Goal: Task Accomplishment & Management: Use online tool/utility

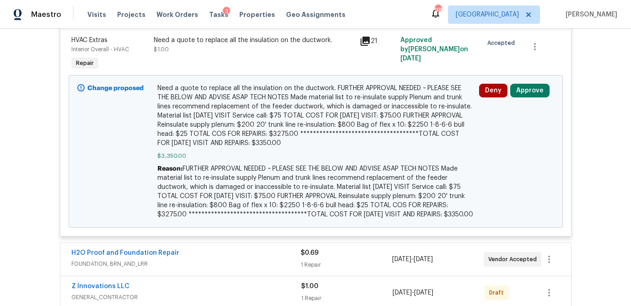
scroll to position [258, 0]
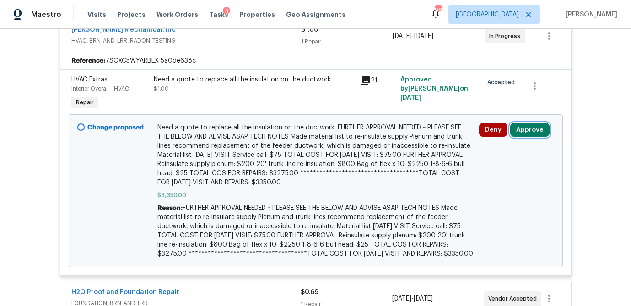
click at [519, 127] on button "Approve" at bounding box center [529, 130] width 39 height 14
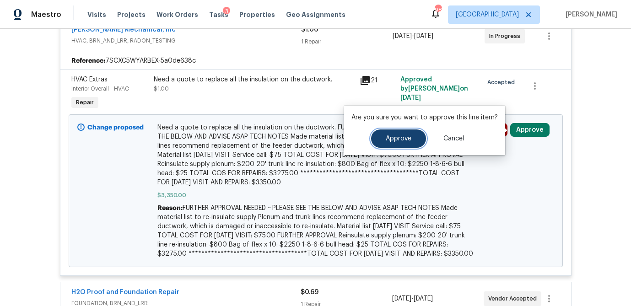
click at [404, 140] on span "Approve" at bounding box center [399, 138] width 26 height 7
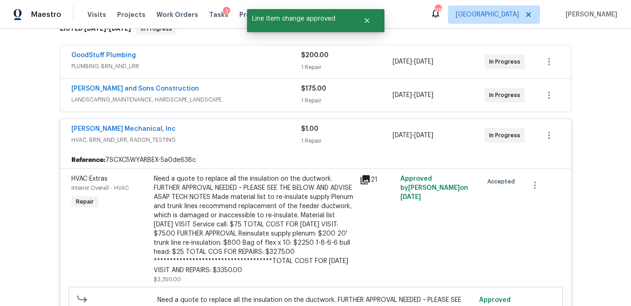
scroll to position [149, 0]
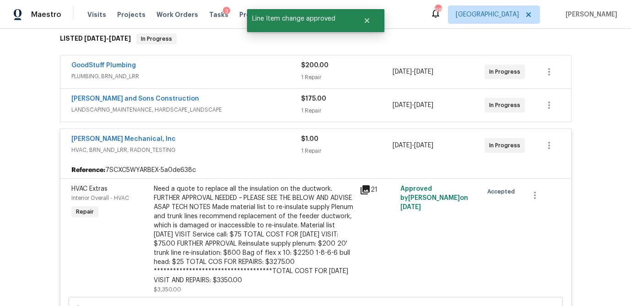
drag, startPoint x: 364, startPoint y: 105, endPoint x: 354, endPoint y: 101, distance: 10.7
click at [364, 105] on div "$175.00 1 Repair" at bounding box center [347, 105] width 92 height 22
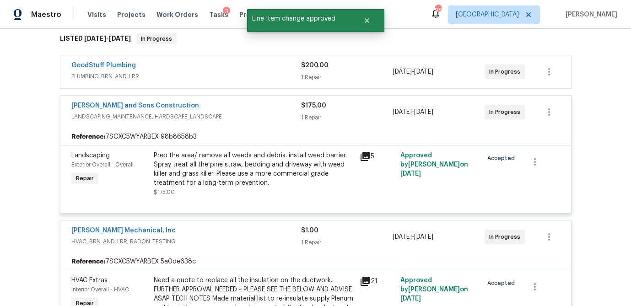
click at [340, 73] on div "1 Repair" at bounding box center [347, 77] width 92 height 9
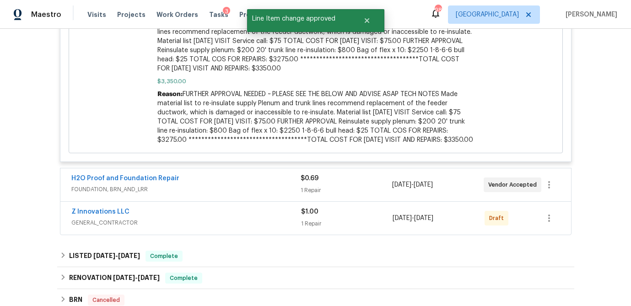
scroll to position [1101, 0]
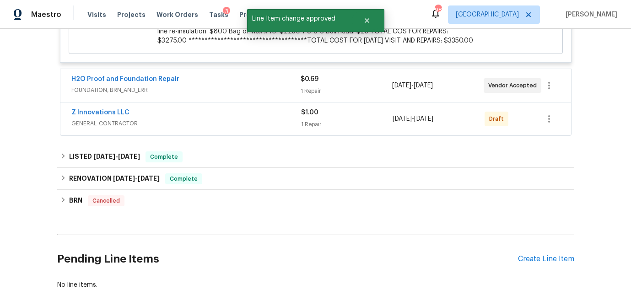
click at [345, 86] on div "1 Repair" at bounding box center [347, 90] width 92 height 9
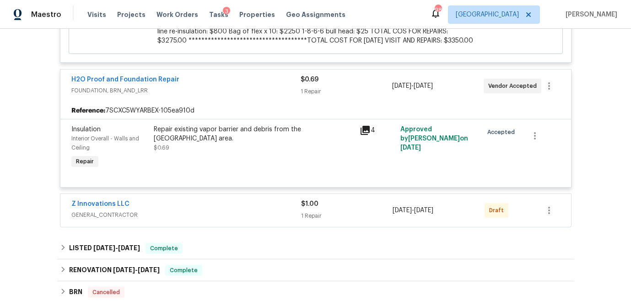
click at [364, 211] on div "1 Repair" at bounding box center [347, 215] width 92 height 9
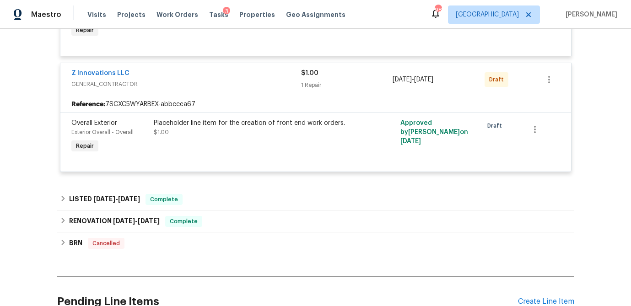
scroll to position [1233, 0]
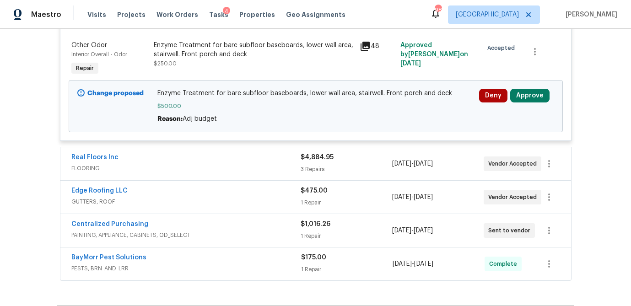
scroll to position [360, 0]
click at [528, 92] on button "Approve" at bounding box center [529, 95] width 39 height 14
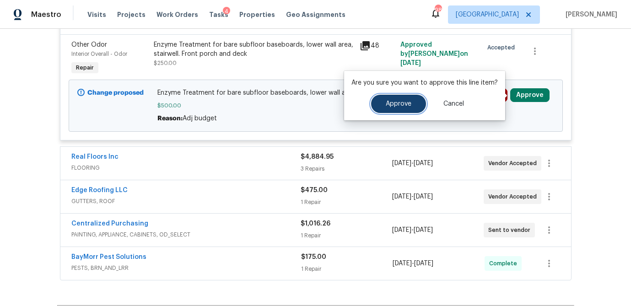
click at [397, 105] on span "Approve" at bounding box center [399, 104] width 26 height 7
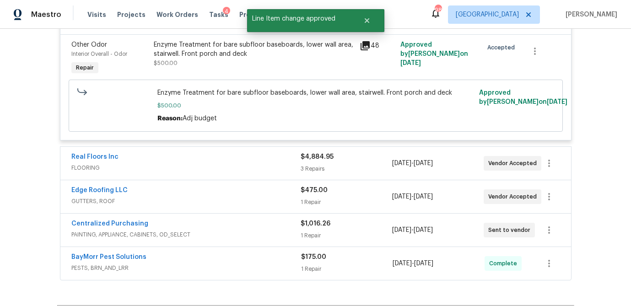
click at [356, 177] on div "Real Floors Inc FLOORING $4,884.95 3 Repairs 8/22/2025 - 9/5/2025 Vendor Accept…" at bounding box center [315, 163] width 511 height 33
click at [356, 167] on div "3 Repairs" at bounding box center [347, 168] width 92 height 9
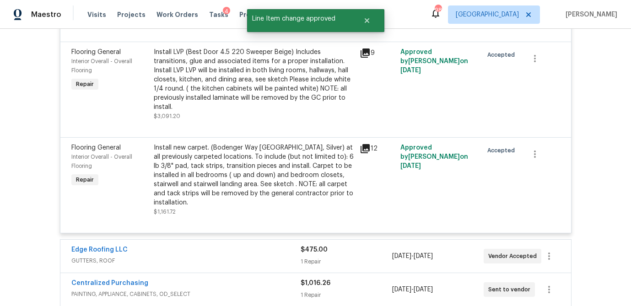
scroll to position [661, 0]
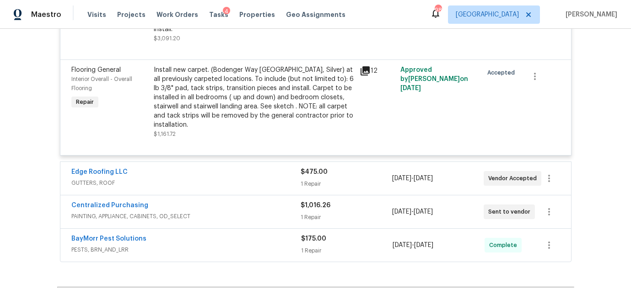
click at [350, 187] on div "1 Repair" at bounding box center [347, 183] width 92 height 9
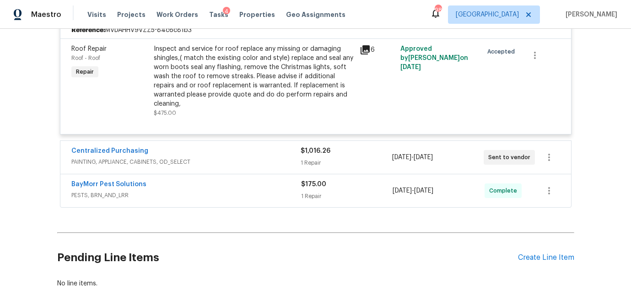
scroll to position [837, 0]
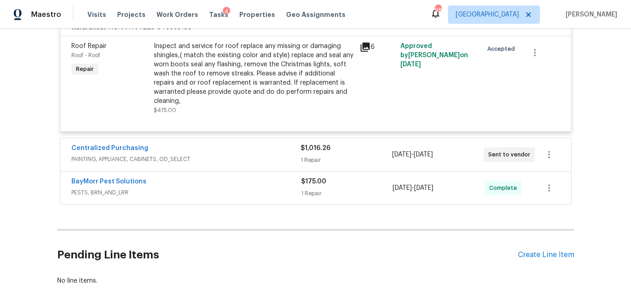
click at [356, 147] on div "$1,016.26 1 Repair" at bounding box center [347, 155] width 92 height 22
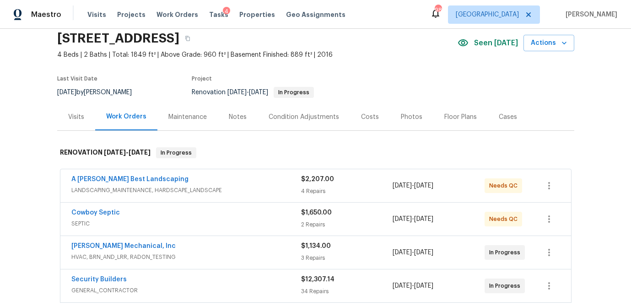
scroll to position [44, 0]
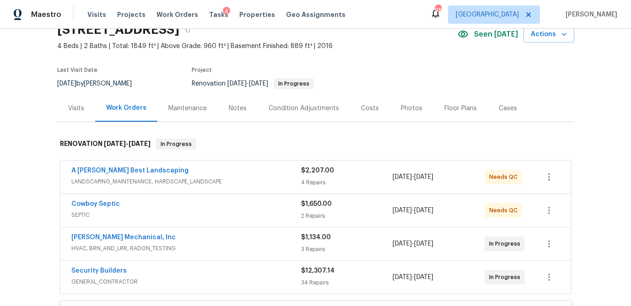
click at [361, 174] on div "$2,207.00" at bounding box center [347, 170] width 92 height 9
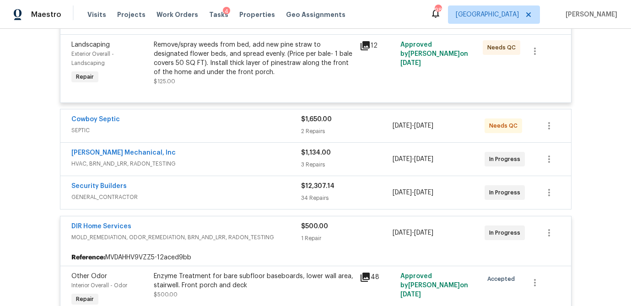
scroll to position [471, 0]
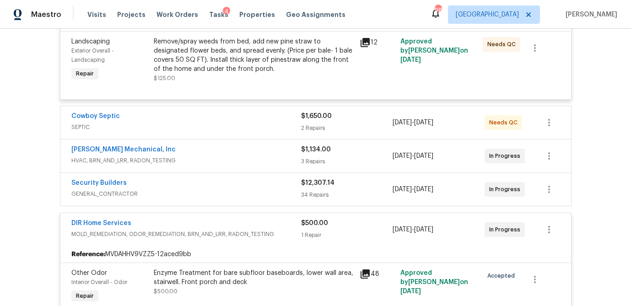
click at [354, 112] on div "$1,650.00" at bounding box center [347, 116] width 92 height 9
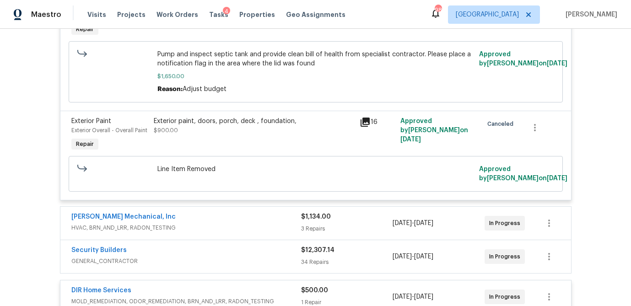
scroll to position [684, 0]
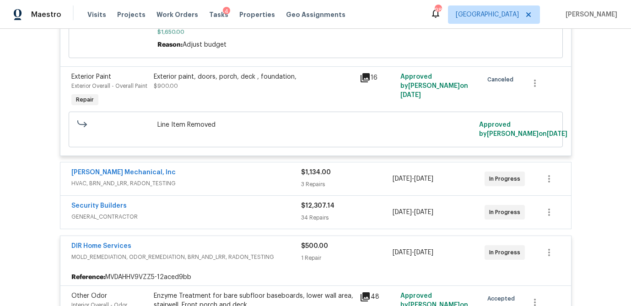
click at [352, 180] on div "3 Repairs" at bounding box center [347, 184] width 92 height 9
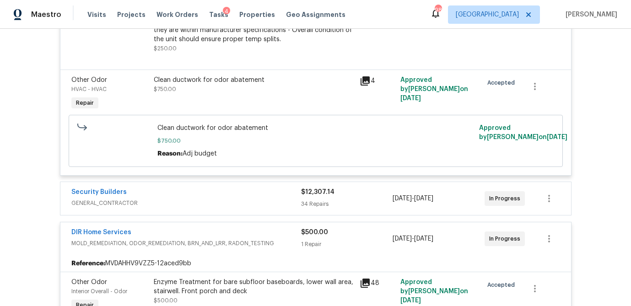
scroll to position [973, 0]
click at [353, 191] on div "$12,307.14 34 Repairs" at bounding box center [347, 198] width 92 height 22
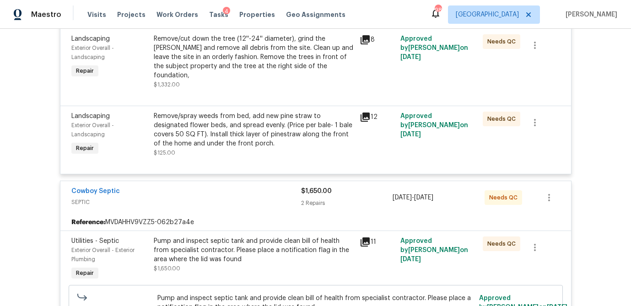
scroll to position [0, 0]
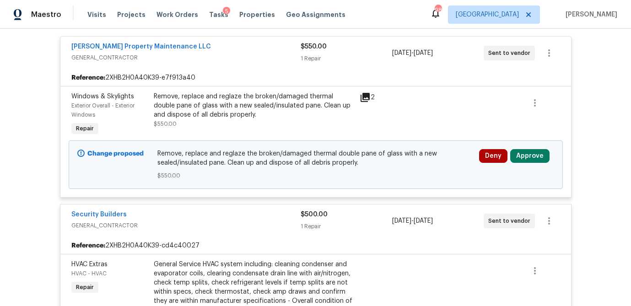
scroll to position [188, 0]
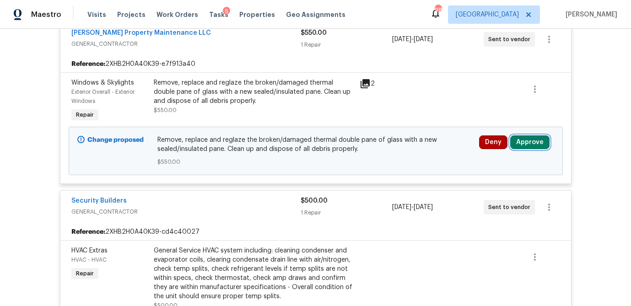
click at [527, 146] on button "Approve" at bounding box center [529, 142] width 39 height 14
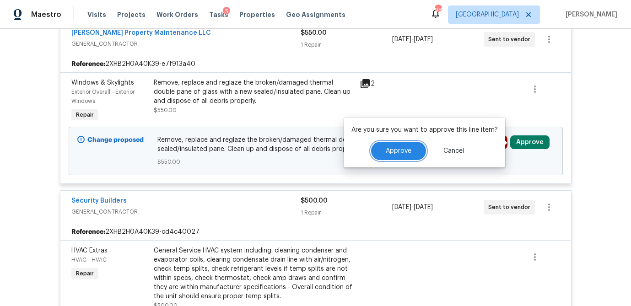
drag, startPoint x: 401, startPoint y: 154, endPoint x: 411, endPoint y: 150, distance: 10.6
click at [401, 154] on button "Approve" at bounding box center [398, 151] width 55 height 18
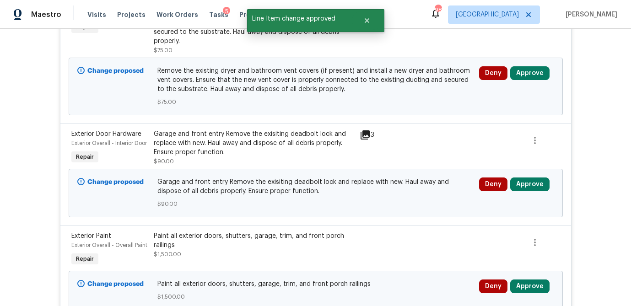
scroll to position [0, 0]
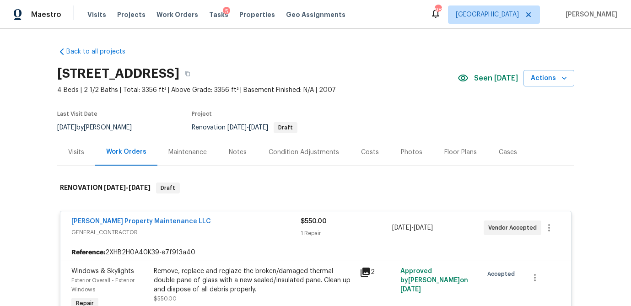
click at [76, 149] on div "Visits" at bounding box center [76, 152] width 16 height 9
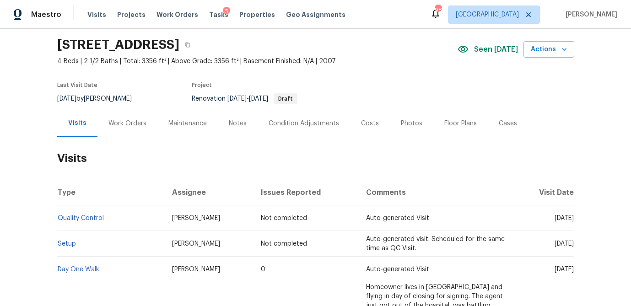
scroll to position [26, 0]
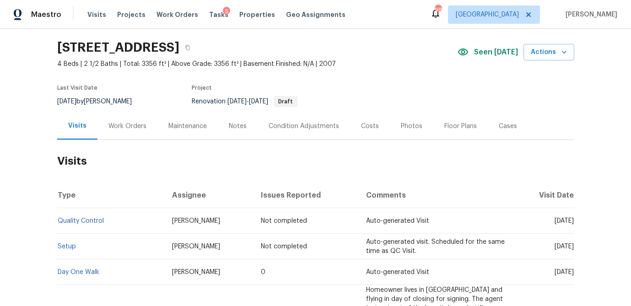
click at [355, 128] on div "Costs" at bounding box center [370, 126] width 40 height 27
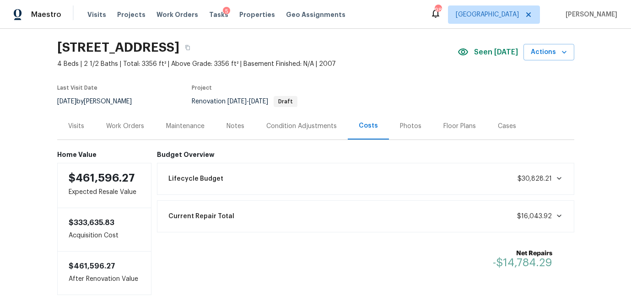
click at [130, 127] on div "Work Orders" at bounding box center [125, 126] width 38 height 9
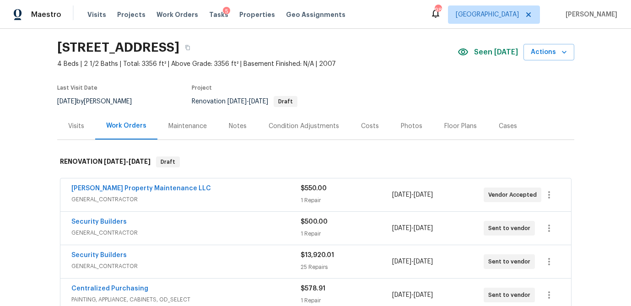
click at [196, 199] on span "GENERAL_CONTRACTOR" at bounding box center [185, 199] width 229 height 9
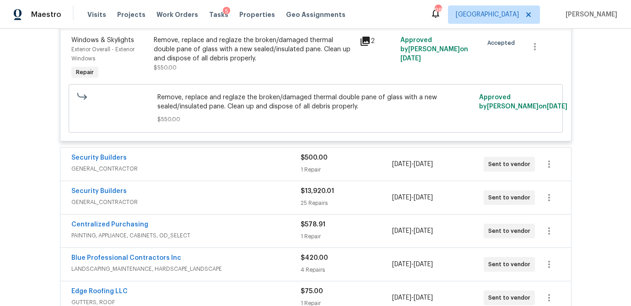
scroll to position [231, 0]
click at [235, 164] on span "GENERAL_CONTRACTOR" at bounding box center [185, 168] width 229 height 9
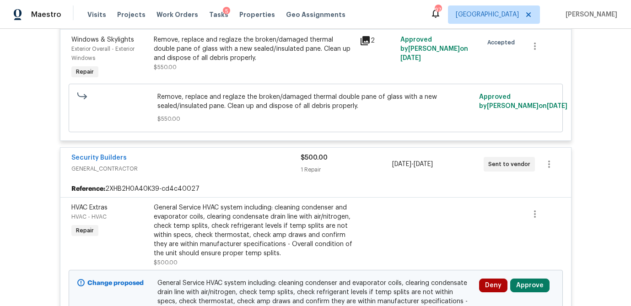
scroll to position [389, 0]
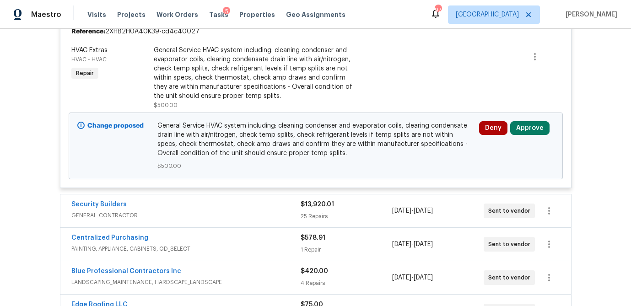
click at [542, 121] on div "Deny Approve" at bounding box center [516, 145] width 81 height 55
click at [521, 129] on button "Approve" at bounding box center [529, 128] width 39 height 14
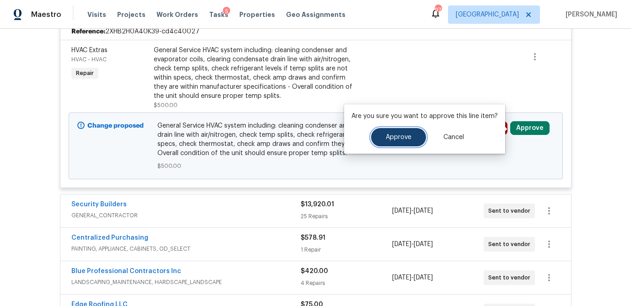
click at [399, 139] on span "Approve" at bounding box center [399, 137] width 26 height 7
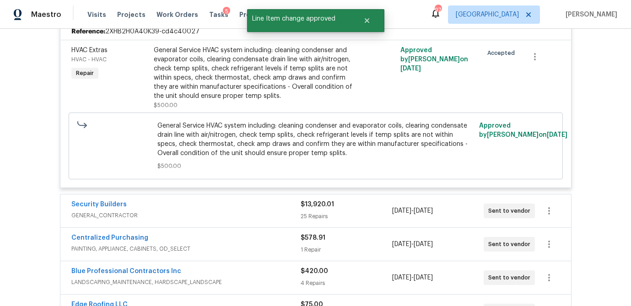
click at [342, 216] on div "25 Repairs" at bounding box center [347, 216] width 92 height 9
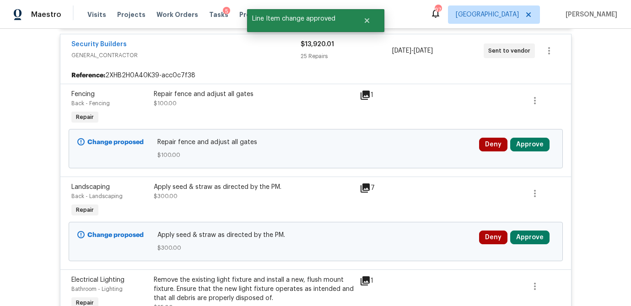
scroll to position [542, 0]
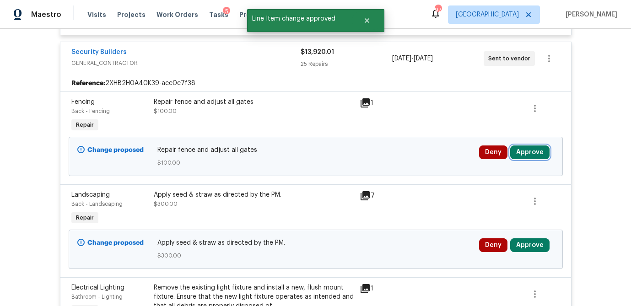
click at [534, 153] on button "Approve" at bounding box center [529, 152] width 39 height 14
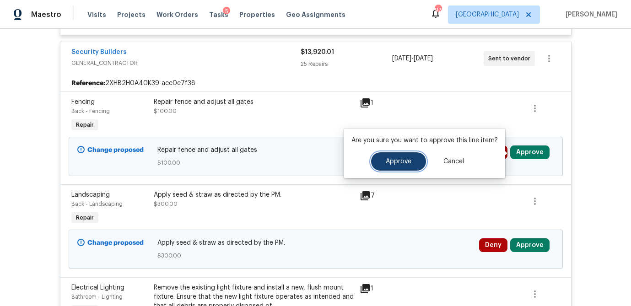
click at [404, 164] on span "Approve" at bounding box center [399, 161] width 26 height 7
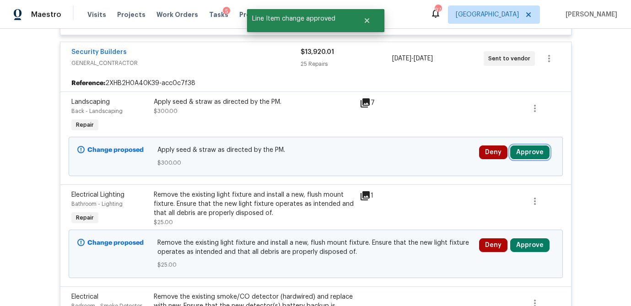
click at [525, 153] on button "Approve" at bounding box center [529, 152] width 39 height 14
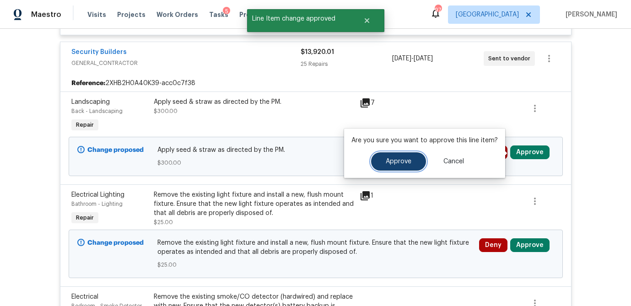
click at [401, 160] on span "Approve" at bounding box center [399, 161] width 26 height 7
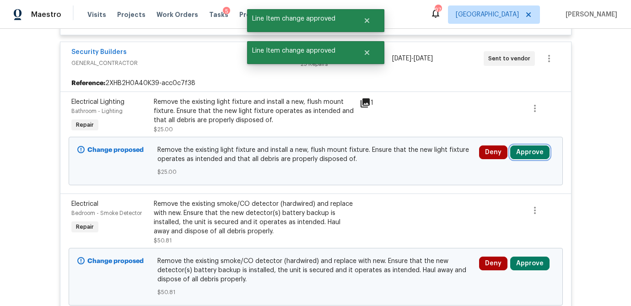
click at [526, 156] on button "Approve" at bounding box center [529, 152] width 39 height 14
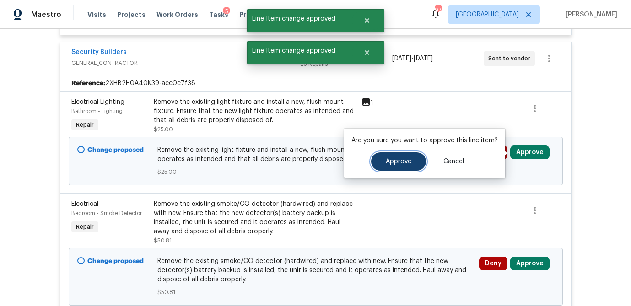
click at [395, 166] on button "Approve" at bounding box center [398, 161] width 55 height 18
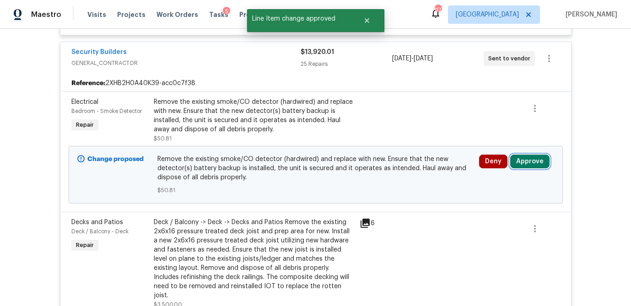
click at [532, 165] on button "Approve" at bounding box center [529, 162] width 39 height 14
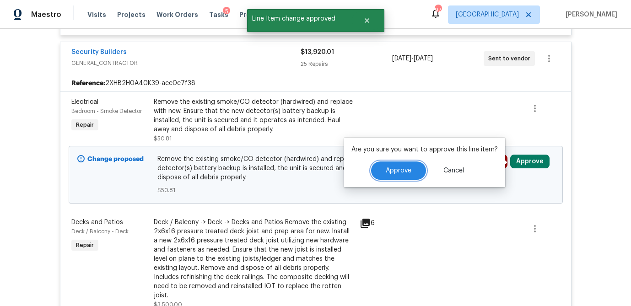
click at [394, 168] on span "Approve" at bounding box center [399, 170] width 26 height 7
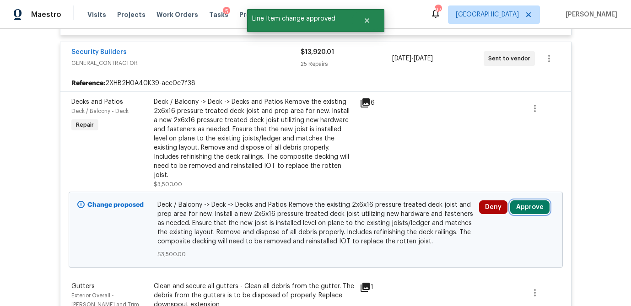
click at [538, 200] on button "Approve" at bounding box center [529, 207] width 39 height 14
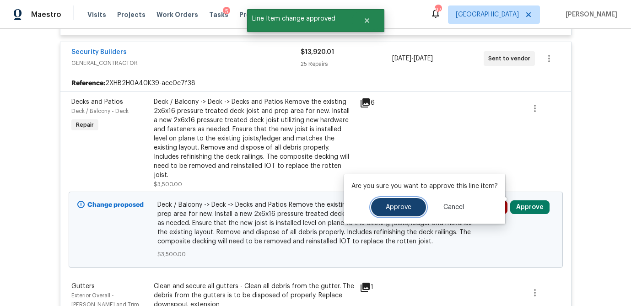
click at [393, 208] on span "Approve" at bounding box center [399, 207] width 26 height 7
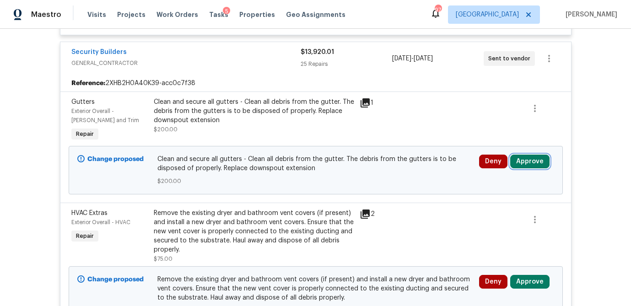
click at [528, 166] on button "Approve" at bounding box center [529, 162] width 39 height 14
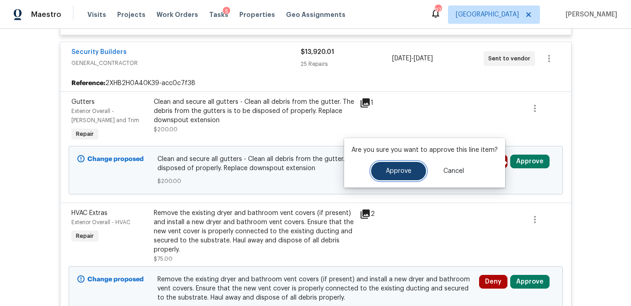
click at [406, 174] on span "Approve" at bounding box center [399, 171] width 26 height 7
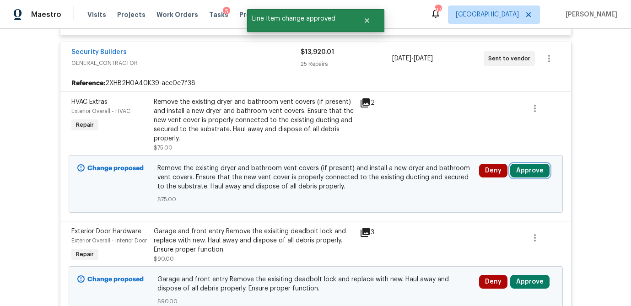
click at [536, 172] on button "Approve" at bounding box center [529, 171] width 39 height 14
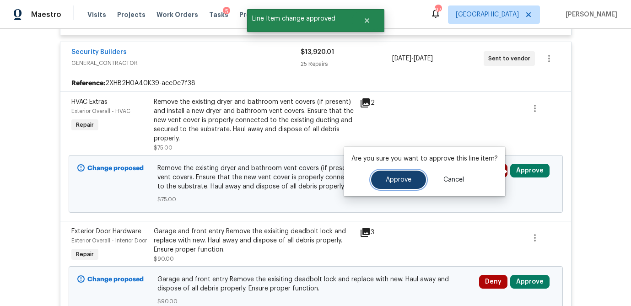
click at [401, 178] on span "Approve" at bounding box center [399, 180] width 26 height 7
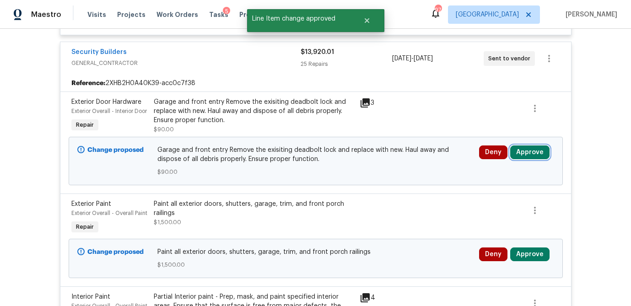
click at [531, 159] on button "Approve" at bounding box center [529, 152] width 39 height 14
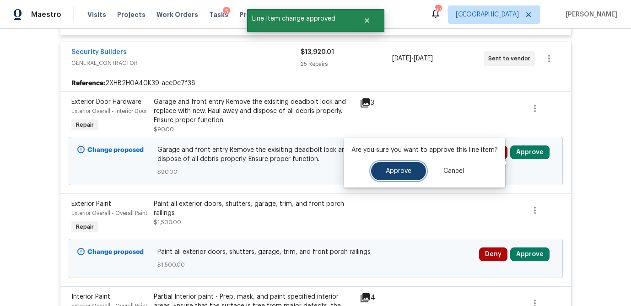
click at [406, 175] on button "Approve" at bounding box center [398, 171] width 55 height 18
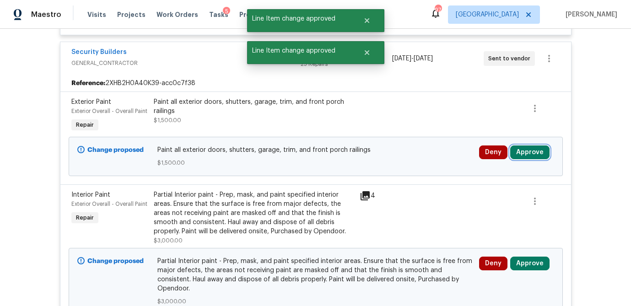
click at [530, 148] on button "Approve" at bounding box center [529, 152] width 39 height 14
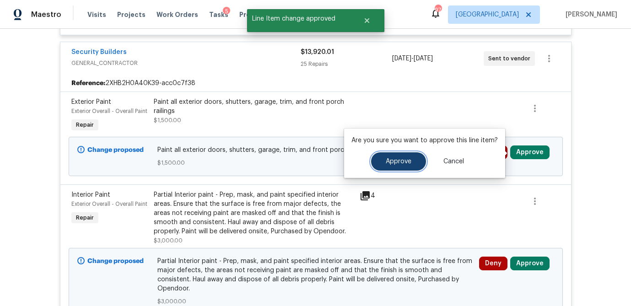
click at [386, 161] on span "Approve" at bounding box center [399, 161] width 26 height 7
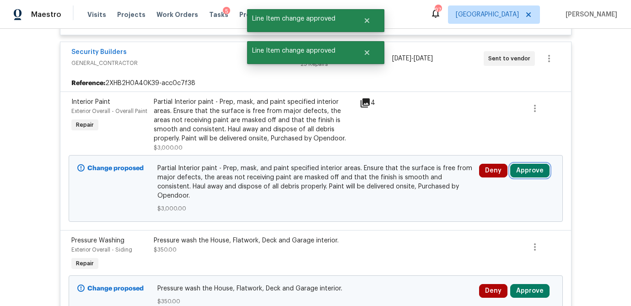
click at [527, 176] on button "Approve" at bounding box center [529, 171] width 39 height 14
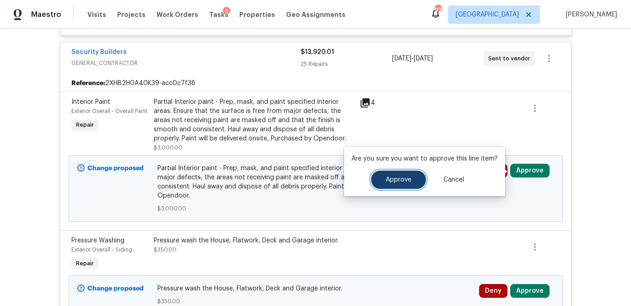
click at [391, 182] on span "Approve" at bounding box center [399, 180] width 26 height 7
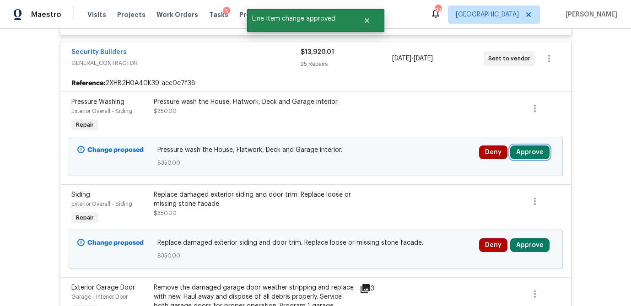
drag, startPoint x: 533, startPoint y: 150, endPoint x: 525, endPoint y: 151, distance: 8.3
click at [533, 150] on button "Approve" at bounding box center [529, 152] width 39 height 14
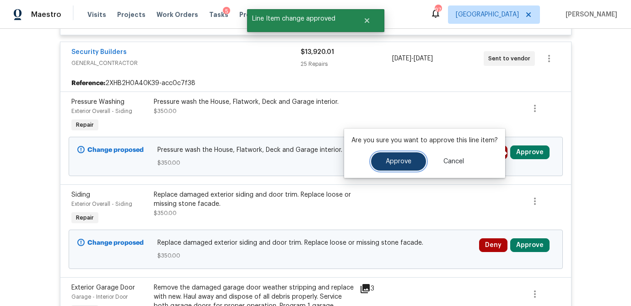
click at [402, 162] on span "Approve" at bounding box center [399, 161] width 26 height 7
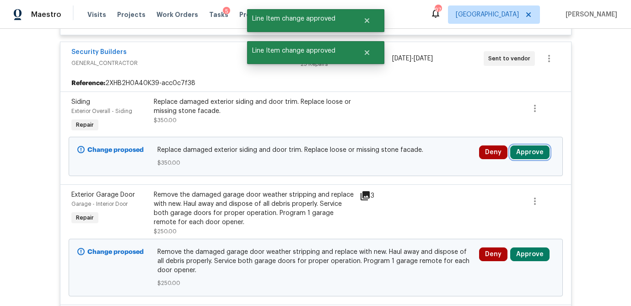
drag, startPoint x: 535, startPoint y: 153, endPoint x: 515, endPoint y: 153, distance: 19.7
click at [535, 153] on button "Approve" at bounding box center [529, 152] width 39 height 14
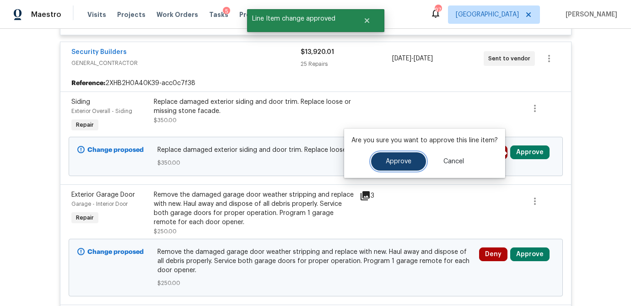
click at [390, 158] on span "Approve" at bounding box center [399, 161] width 26 height 7
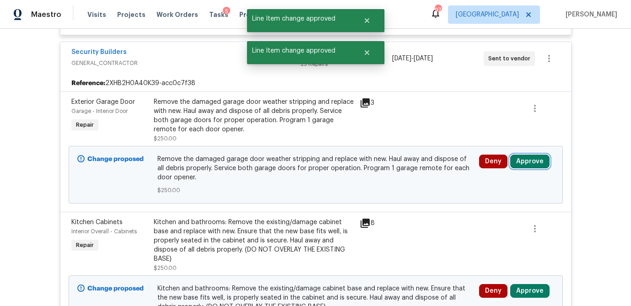
click at [526, 160] on button "Approve" at bounding box center [529, 162] width 39 height 14
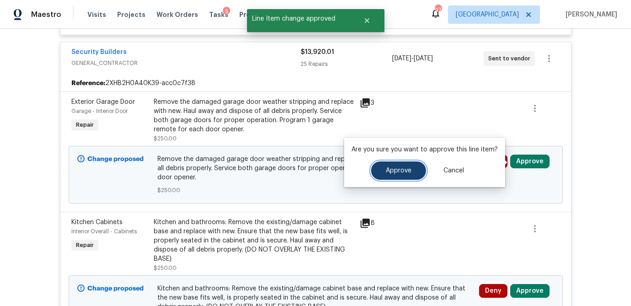
click at [398, 169] on span "Approve" at bounding box center [399, 170] width 26 height 7
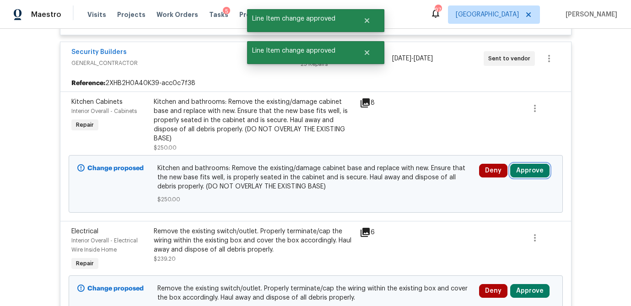
click at [535, 168] on button "Approve" at bounding box center [529, 171] width 39 height 14
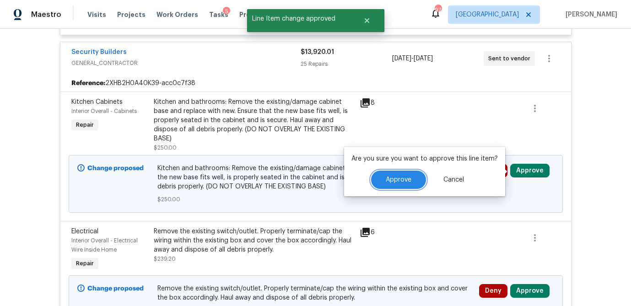
click at [403, 178] on span "Approve" at bounding box center [399, 180] width 26 height 7
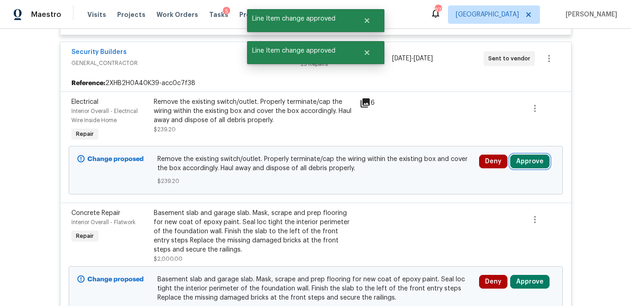
click at [538, 165] on button "Approve" at bounding box center [529, 162] width 39 height 14
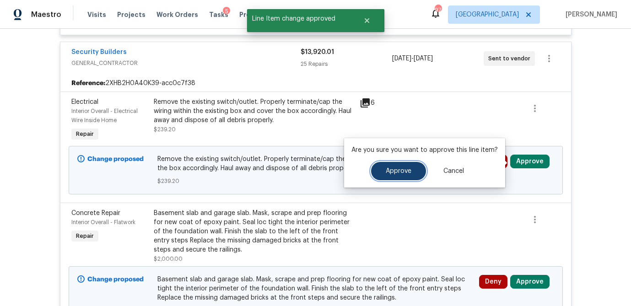
click at [395, 174] on span "Approve" at bounding box center [399, 171] width 26 height 7
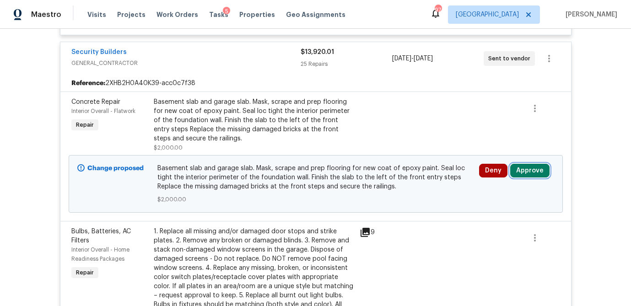
click at [533, 170] on button "Approve" at bounding box center [529, 171] width 39 height 14
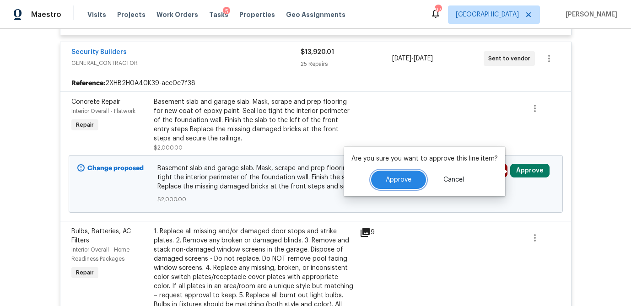
drag, startPoint x: 395, startPoint y: 179, endPoint x: 403, endPoint y: 199, distance: 20.6
click at [395, 179] on span "Approve" at bounding box center [399, 180] width 26 height 7
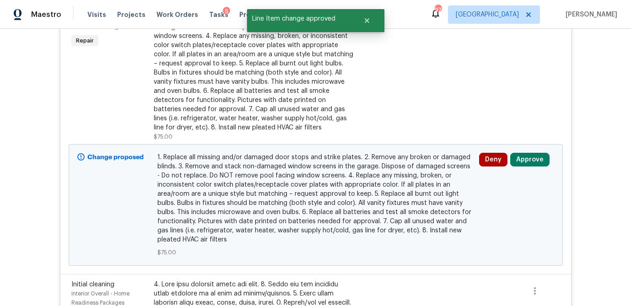
scroll to position [646, 0]
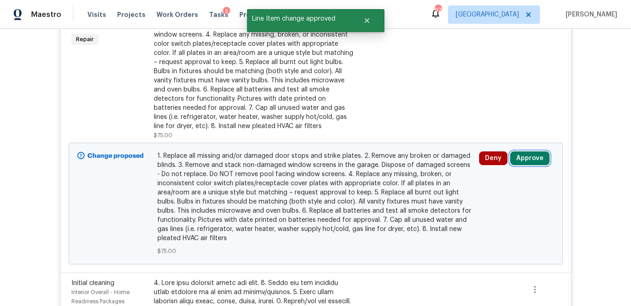
drag, startPoint x: 531, startPoint y: 158, endPoint x: 526, endPoint y: 160, distance: 5.2
click at [531, 158] on button "Approve" at bounding box center [529, 158] width 39 height 14
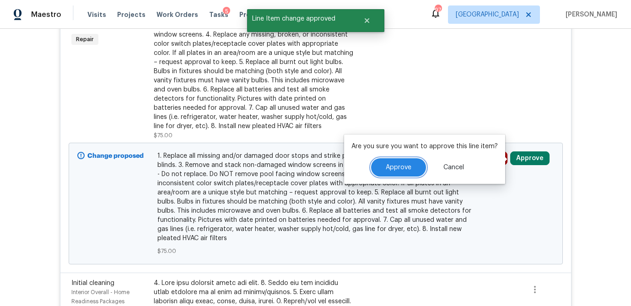
click at [408, 168] on span "Approve" at bounding box center [399, 167] width 26 height 7
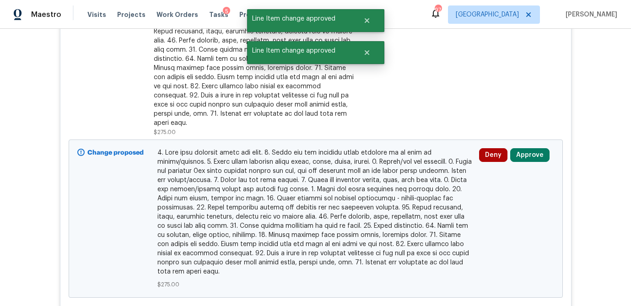
scroll to position [714, 0]
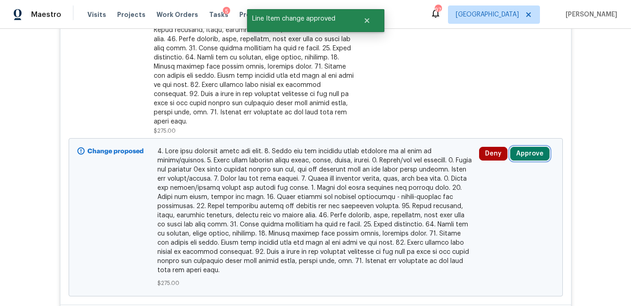
click at [537, 150] on button "Approve" at bounding box center [529, 154] width 39 height 14
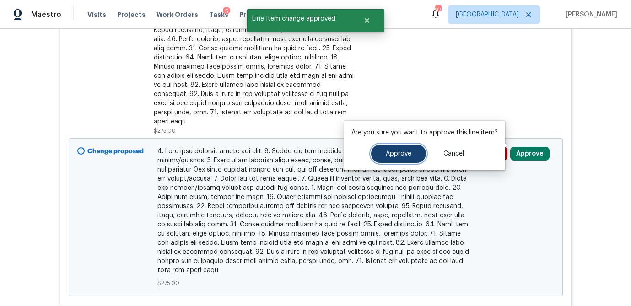
click at [396, 160] on button "Approve" at bounding box center [398, 154] width 55 height 18
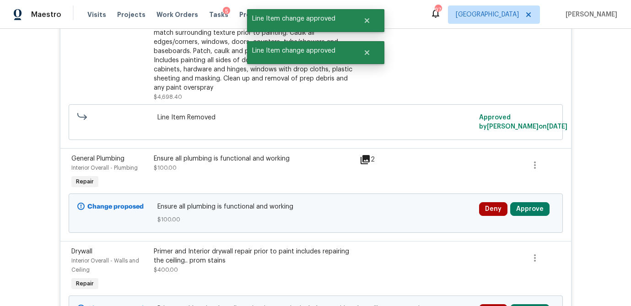
scroll to position [753, 0]
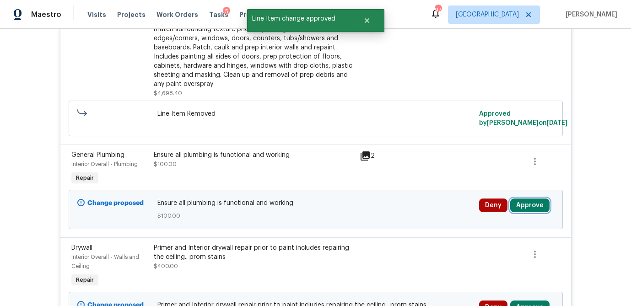
click at [528, 199] on button "Approve" at bounding box center [529, 206] width 39 height 14
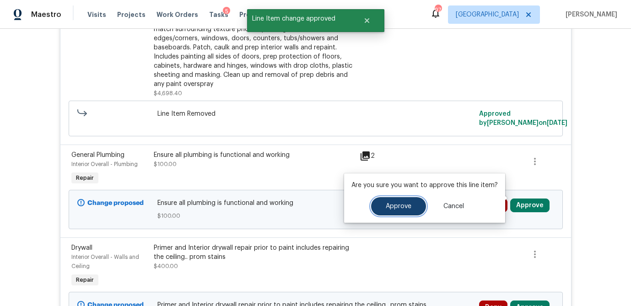
click at [409, 204] on span "Approve" at bounding box center [399, 206] width 26 height 7
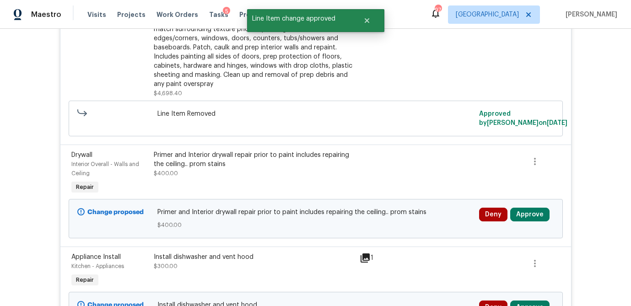
drag, startPoint x: 548, startPoint y: 204, endPoint x: 544, endPoint y: 205, distance: 4.7
click at [548, 208] on div "Deny Approve" at bounding box center [516, 215] width 75 height 14
click at [538, 208] on button "Approve" at bounding box center [529, 215] width 39 height 14
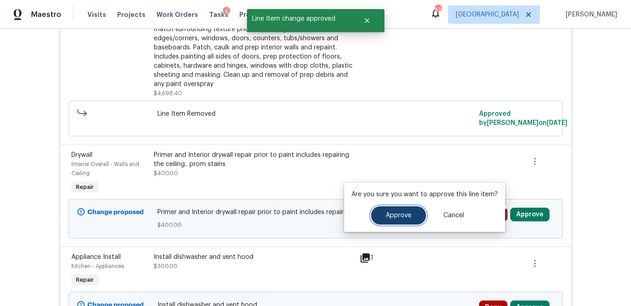
click at [400, 208] on button "Approve" at bounding box center [398, 215] width 55 height 18
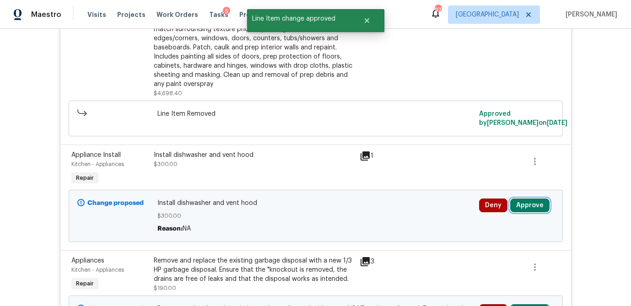
click at [532, 199] on button "Approve" at bounding box center [529, 206] width 39 height 14
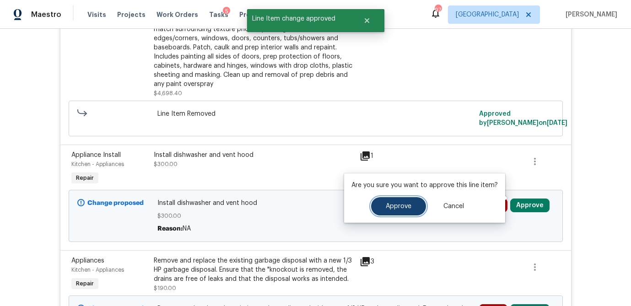
click at [406, 206] on span "Approve" at bounding box center [399, 206] width 26 height 7
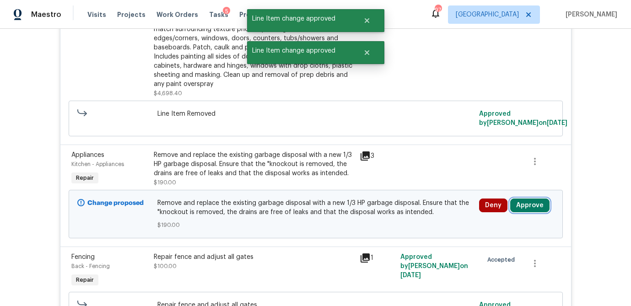
click at [529, 200] on button "Approve" at bounding box center [529, 206] width 39 height 14
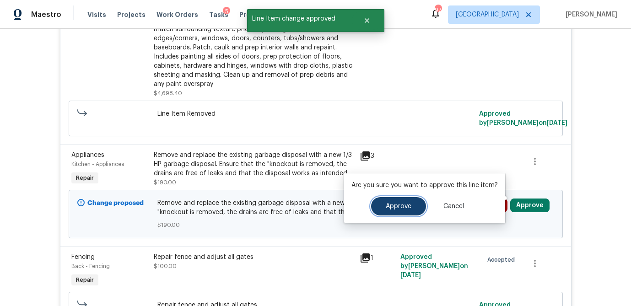
click at [378, 211] on button "Approve" at bounding box center [398, 206] width 55 height 18
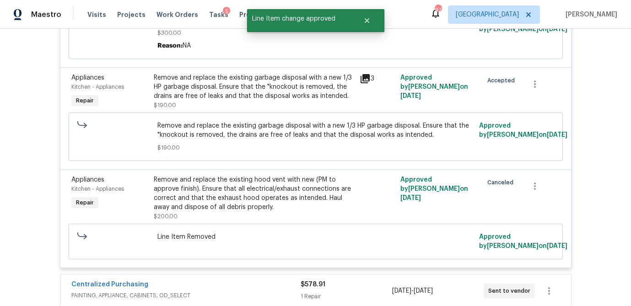
scroll to position [3875, 0]
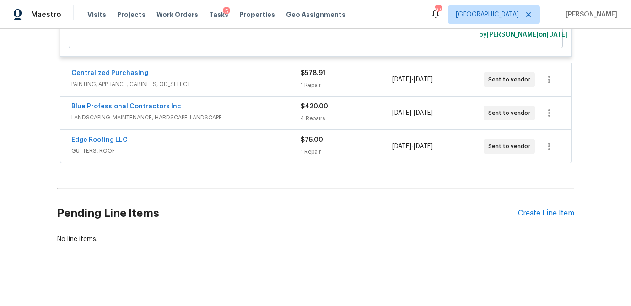
click at [364, 85] on div "1 Repair" at bounding box center [347, 85] width 92 height 9
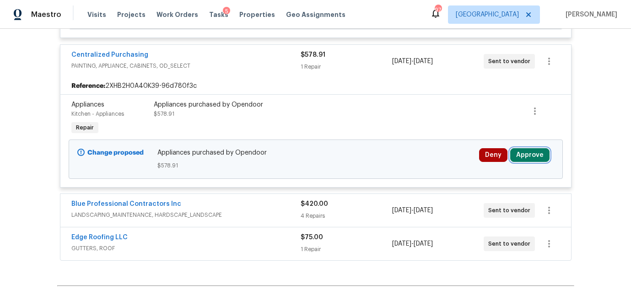
click at [526, 162] on button "Approve" at bounding box center [529, 155] width 39 height 14
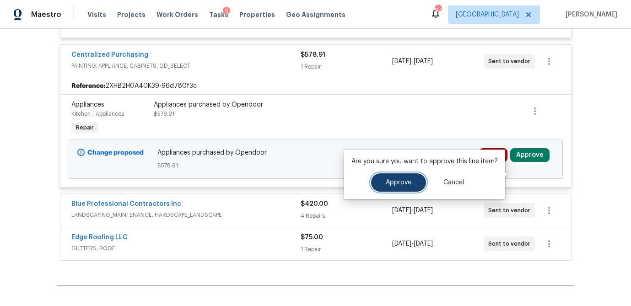
click at [402, 179] on span "Approve" at bounding box center [399, 182] width 26 height 7
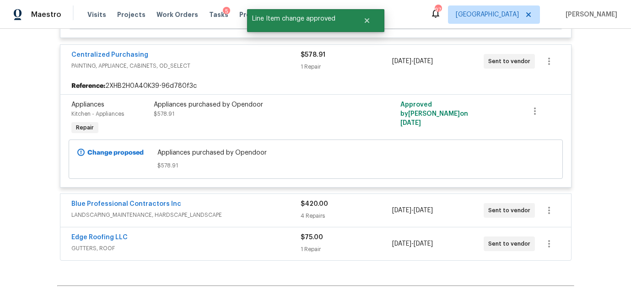
click at [343, 221] on div "4 Repairs" at bounding box center [347, 215] width 92 height 9
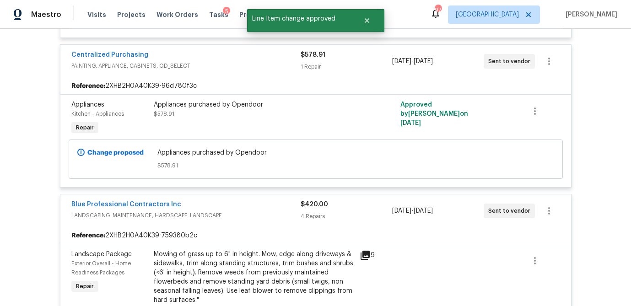
scroll to position [4082, 0]
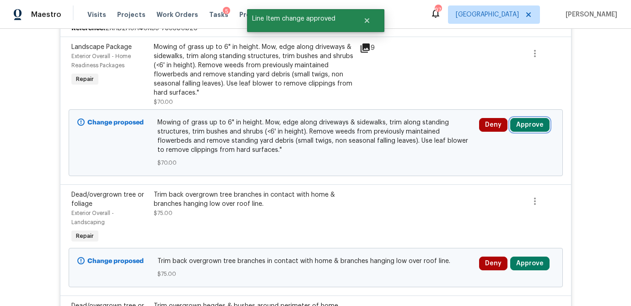
click at [529, 132] on button "Approve" at bounding box center [529, 125] width 39 height 14
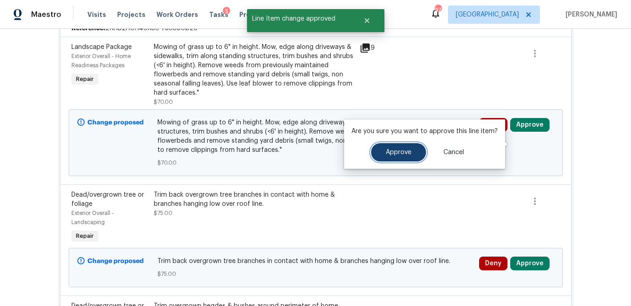
click at [404, 154] on span "Approve" at bounding box center [399, 152] width 26 height 7
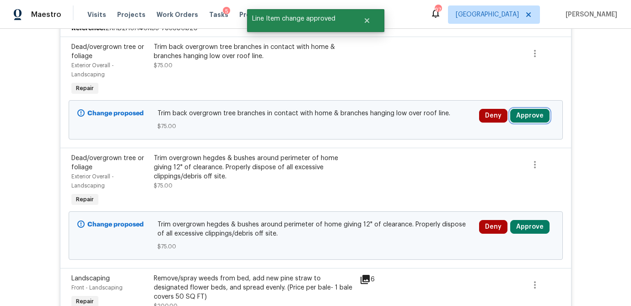
click at [528, 123] on button "Approve" at bounding box center [529, 116] width 39 height 14
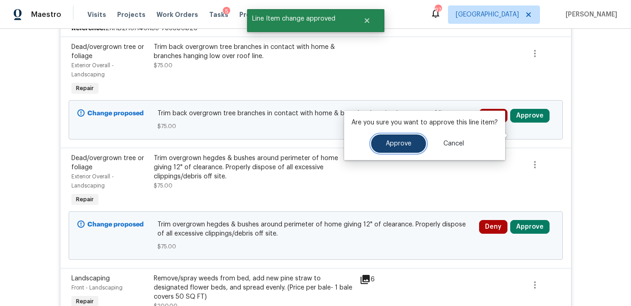
click at [407, 148] on button "Approve" at bounding box center [398, 144] width 55 height 18
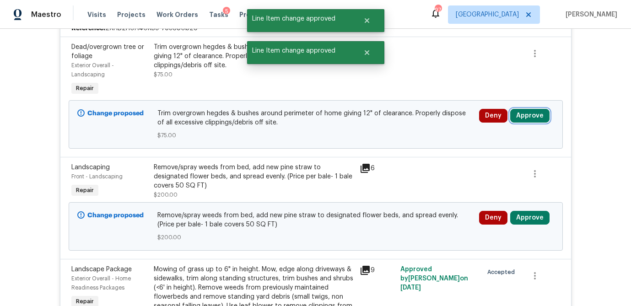
click at [524, 123] on button "Approve" at bounding box center [529, 116] width 39 height 14
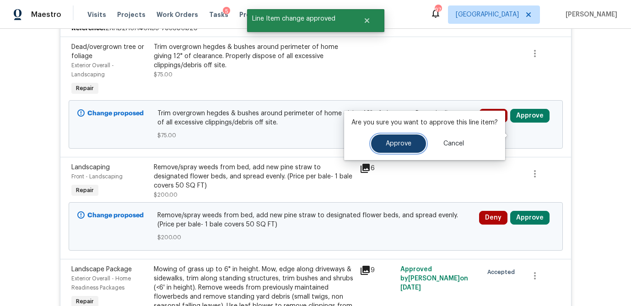
click at [401, 145] on span "Approve" at bounding box center [399, 143] width 26 height 7
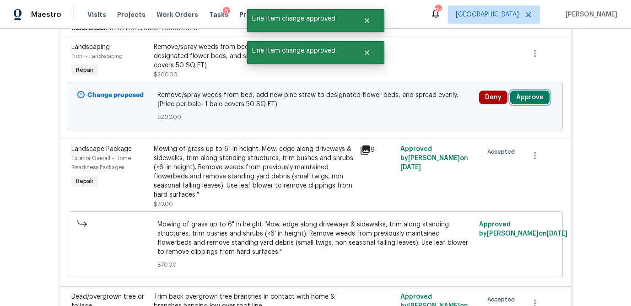
click at [533, 104] on button "Approve" at bounding box center [529, 98] width 39 height 14
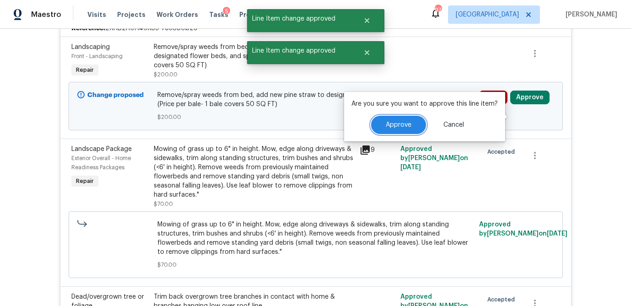
click at [391, 124] on span "Approve" at bounding box center [399, 125] width 26 height 7
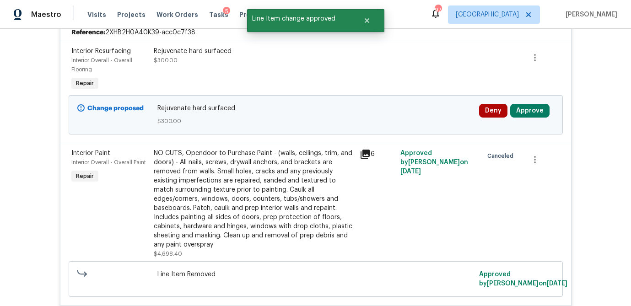
scroll to position [1112, 0]
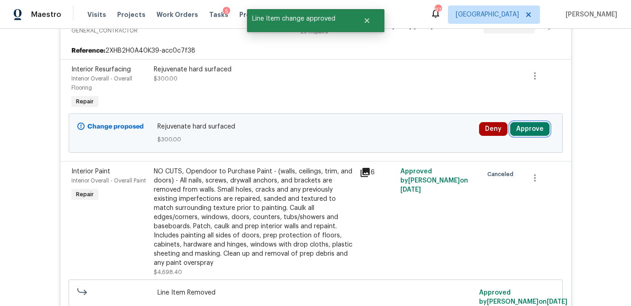
click at [543, 136] on button "Approve" at bounding box center [529, 129] width 39 height 14
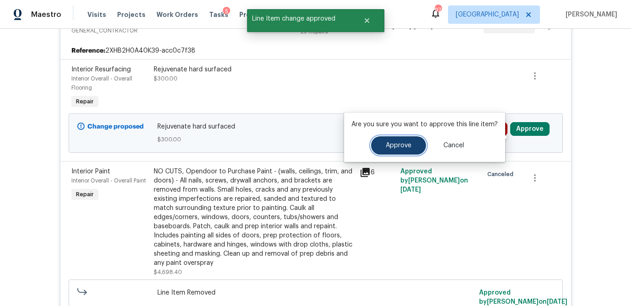
click at [404, 142] on span "Approve" at bounding box center [399, 145] width 26 height 7
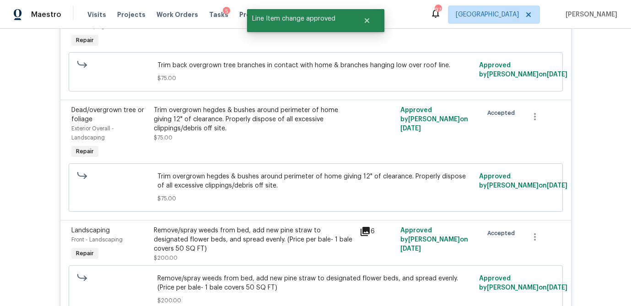
scroll to position [4429, 0]
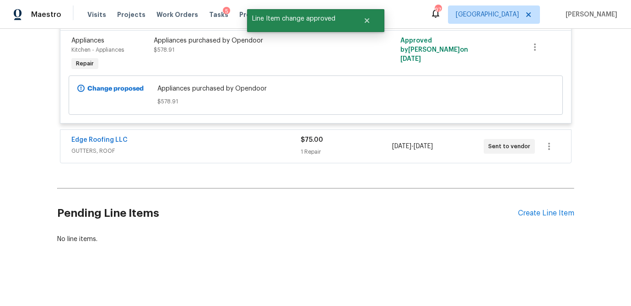
click at [340, 145] on div "$75.00 1 Repair" at bounding box center [347, 146] width 92 height 22
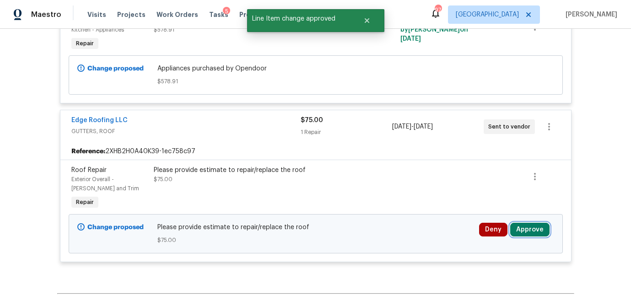
click at [541, 237] on button "Approve" at bounding box center [529, 230] width 39 height 14
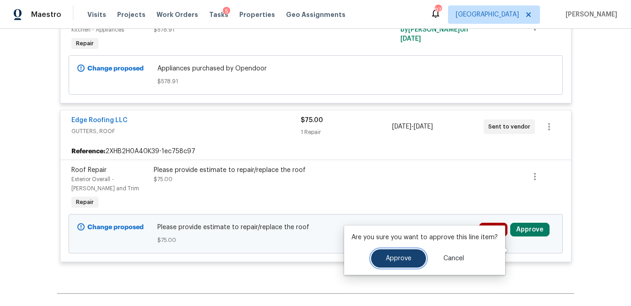
click at [409, 259] on span "Approve" at bounding box center [399, 258] width 26 height 7
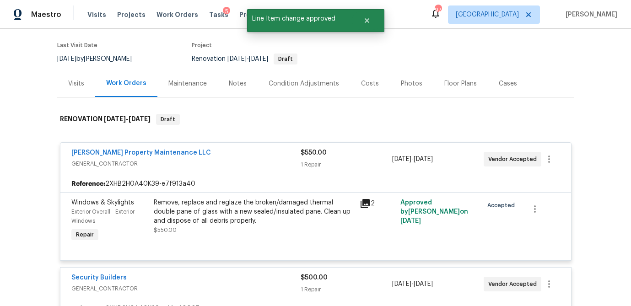
scroll to position [0, 0]
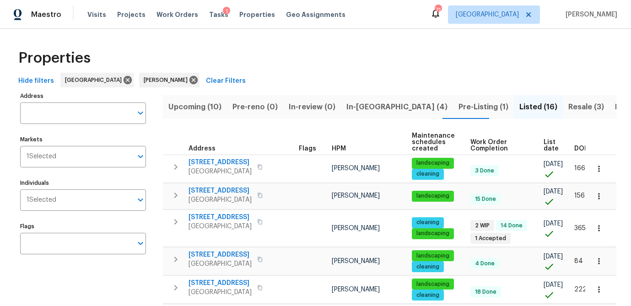
scroll to position [16, 0]
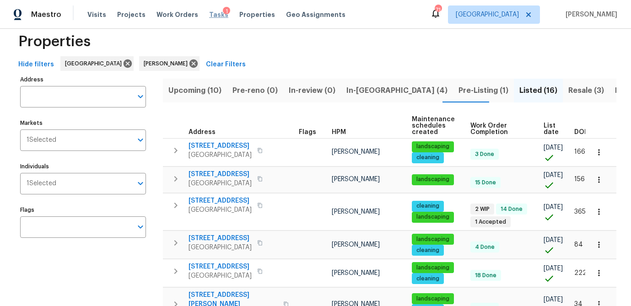
click at [209, 12] on span "Tasks" at bounding box center [218, 14] width 19 height 6
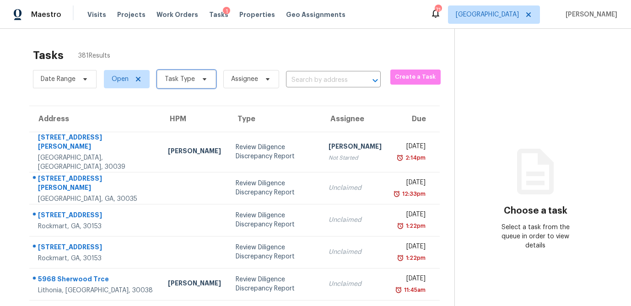
click at [202, 80] on icon at bounding box center [204, 78] width 7 height 7
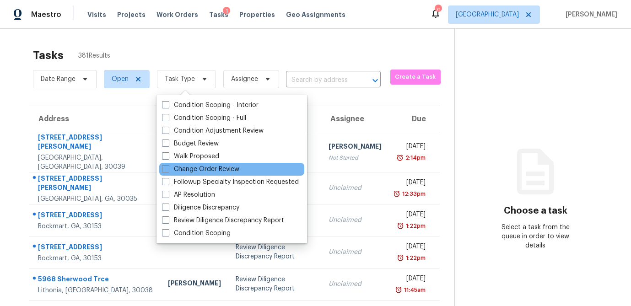
click at [160, 171] on div "Change Order Review" at bounding box center [231, 169] width 145 height 13
click at [166, 169] on span at bounding box center [165, 168] width 7 height 7
click at [166, 169] on input "Change Order Review" at bounding box center [165, 168] width 6 height 6
checkbox input "true"
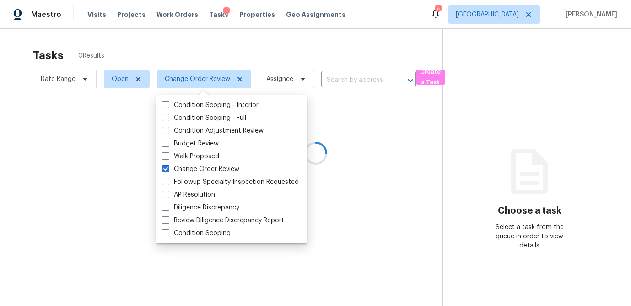
click at [197, 48] on div at bounding box center [315, 153] width 631 height 306
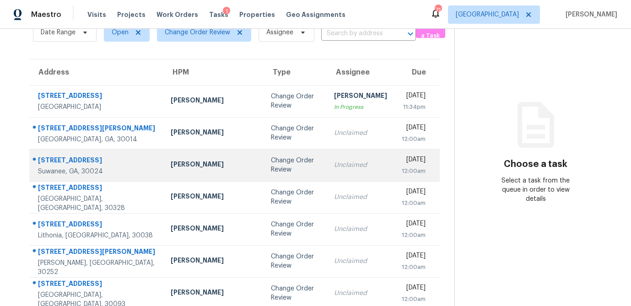
scroll to position [49, 0]
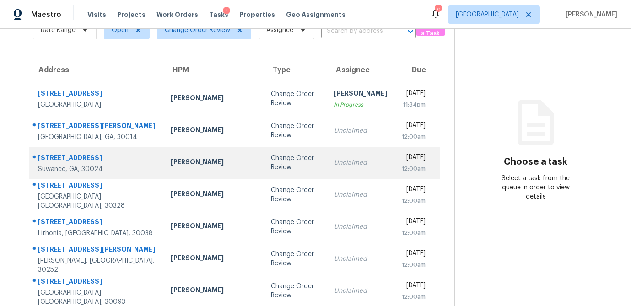
click at [190, 164] on div "Scott Smathers" at bounding box center [214, 162] width 86 height 11
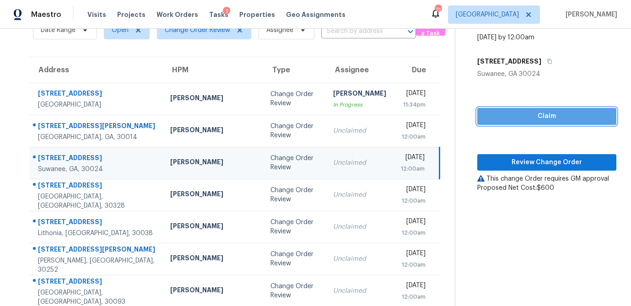
drag, startPoint x: 527, startPoint y: 120, endPoint x: 513, endPoint y: 141, distance: 25.0
click at [527, 120] on span "Claim" at bounding box center [546, 116] width 124 height 11
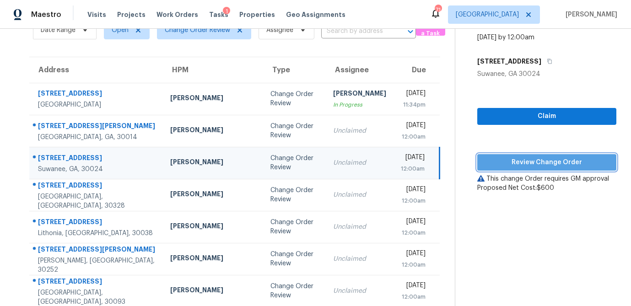
click at [507, 162] on span "Review Change Order" at bounding box center [546, 162] width 124 height 11
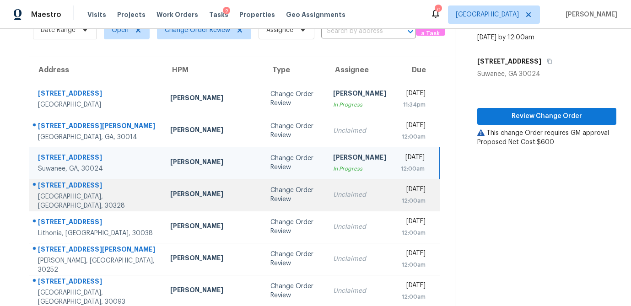
click at [270, 195] on div "Change Order Review" at bounding box center [294, 195] width 48 height 18
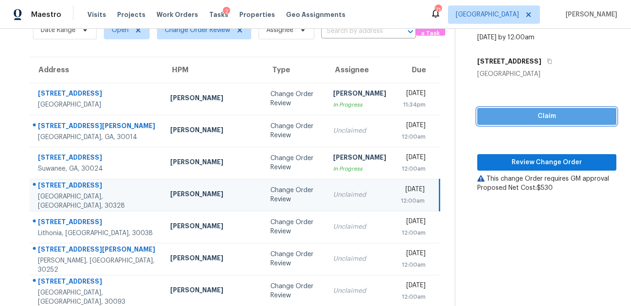
drag, startPoint x: 511, startPoint y: 118, endPoint x: 497, endPoint y: 130, distance: 18.1
click at [511, 118] on span "Claim" at bounding box center [546, 116] width 124 height 11
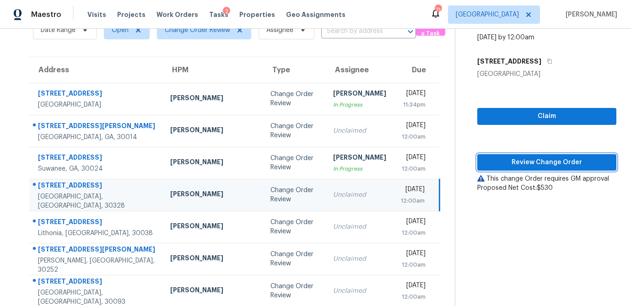
click at [495, 163] on span "Review Change Order" at bounding box center [546, 162] width 124 height 11
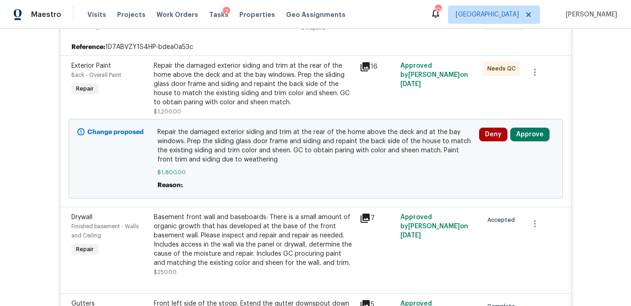
scroll to position [205, 0]
click at [528, 132] on button "Approve" at bounding box center [529, 136] width 39 height 14
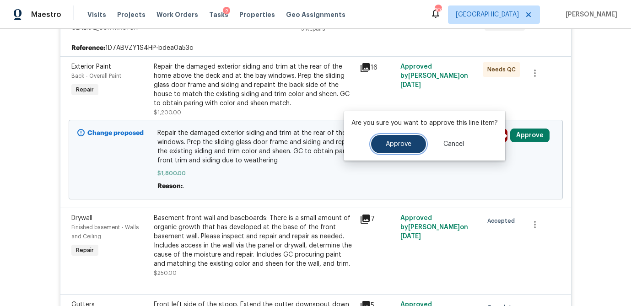
click at [399, 146] on span "Approve" at bounding box center [399, 144] width 26 height 7
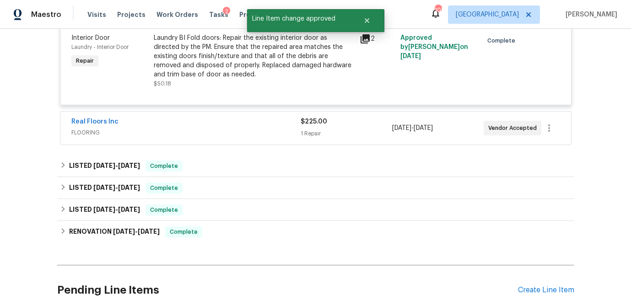
scroll to position [642, 0]
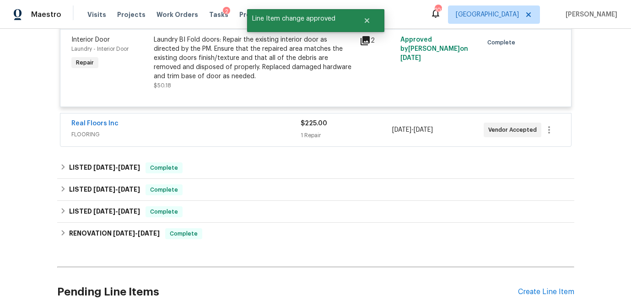
click at [309, 137] on div "1 Repair" at bounding box center [347, 135] width 92 height 9
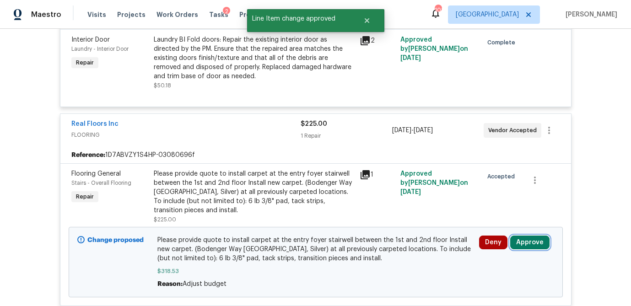
click at [530, 242] on button "Approve" at bounding box center [529, 243] width 39 height 14
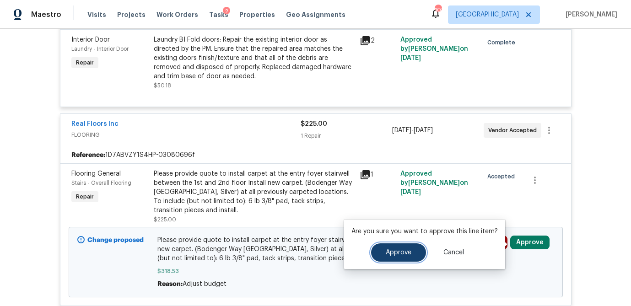
click at [407, 249] on span "Approve" at bounding box center [399, 252] width 26 height 7
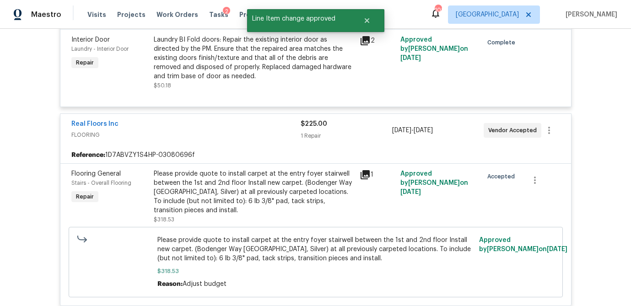
scroll to position [0, 0]
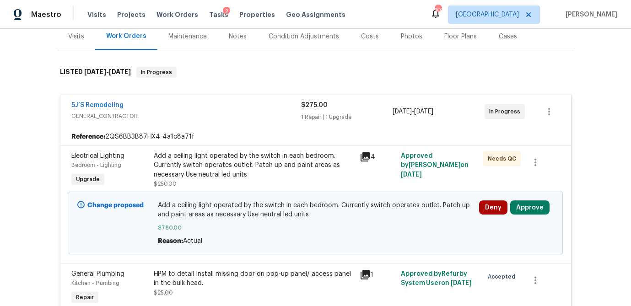
scroll to position [136, 0]
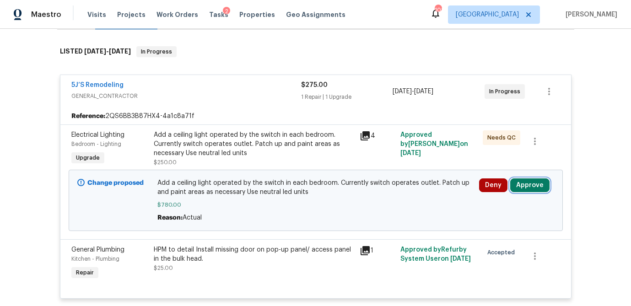
click at [534, 190] on button "Approve" at bounding box center [529, 185] width 39 height 14
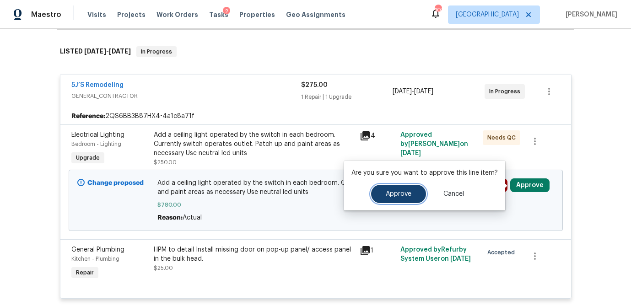
click at [408, 195] on span "Approve" at bounding box center [399, 194] width 26 height 7
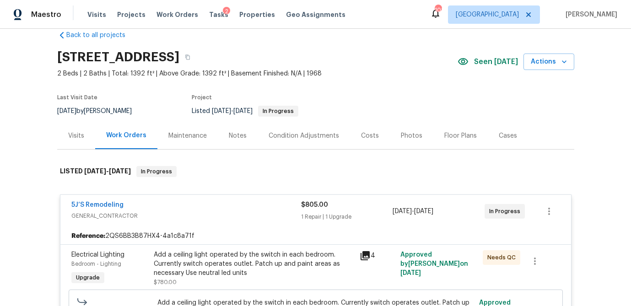
scroll to position [0, 0]
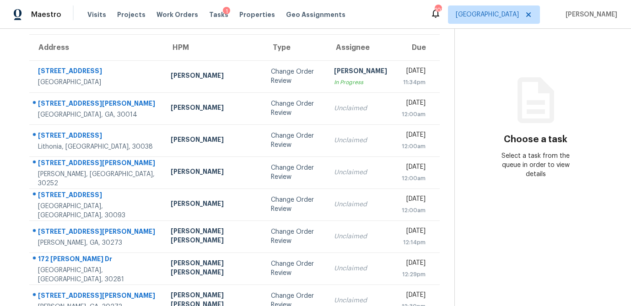
scroll to position [73, 0]
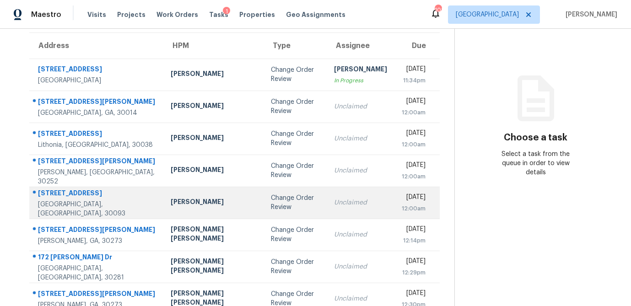
click at [264, 210] on td "Change Order Review" at bounding box center [295, 203] width 63 height 32
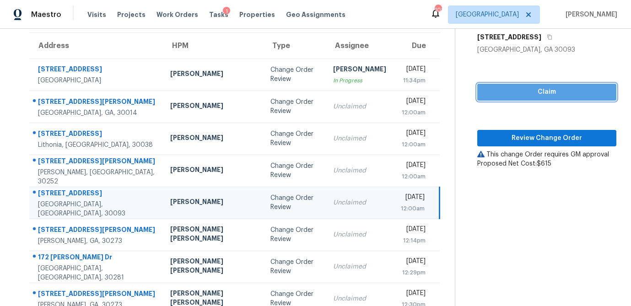
click at [517, 95] on span "Claim" at bounding box center [546, 91] width 124 height 11
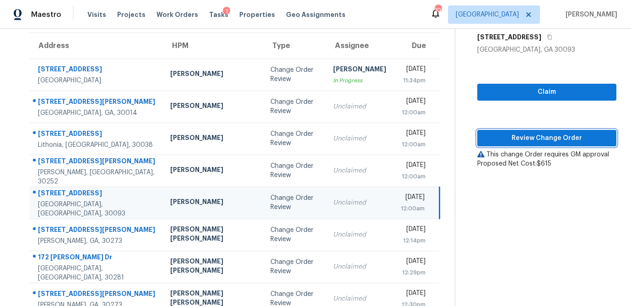
click at [500, 140] on span "Review Change Order" at bounding box center [546, 138] width 124 height 11
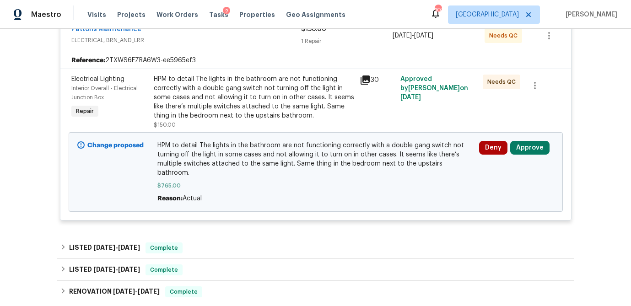
scroll to position [190, 0]
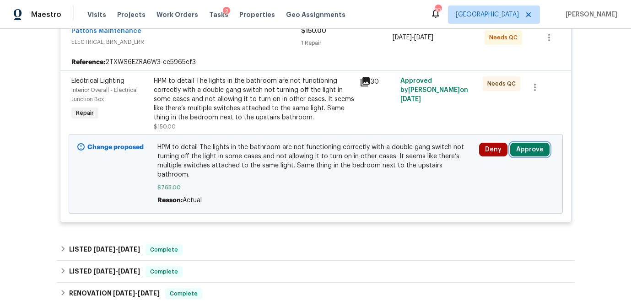
click at [518, 149] on button "Approve" at bounding box center [529, 150] width 39 height 14
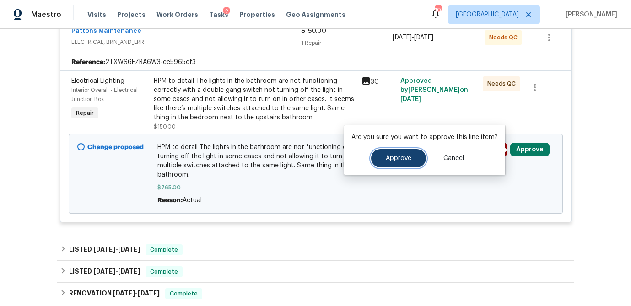
click at [409, 158] on button "Approve" at bounding box center [398, 158] width 55 height 18
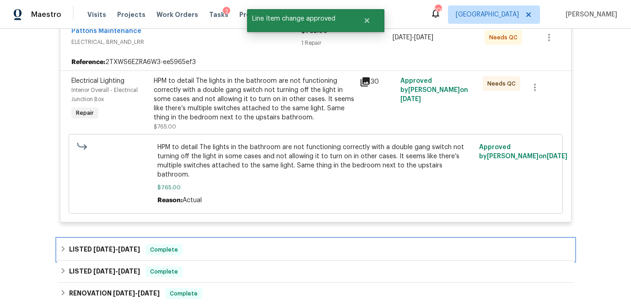
click at [60, 246] on icon at bounding box center [63, 249] width 6 height 6
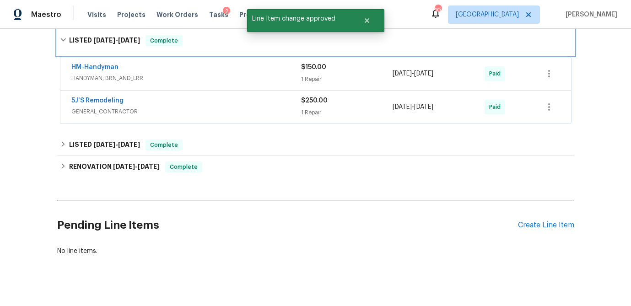
scroll to position [406, 0]
